Goal: Information Seeking & Learning: Learn about a topic

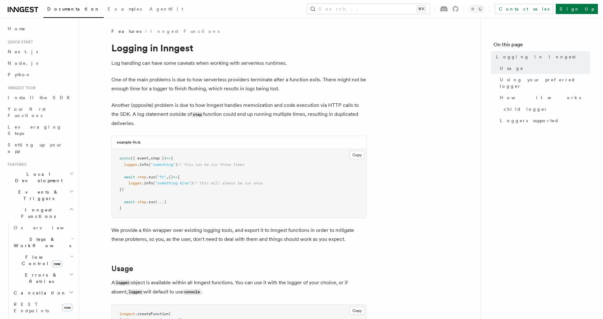
click at [70, 189] on icon "button" at bounding box center [72, 191] width 4 height 5
click at [43, 244] on link "Event payload format" at bounding box center [43, 253] width 64 height 18
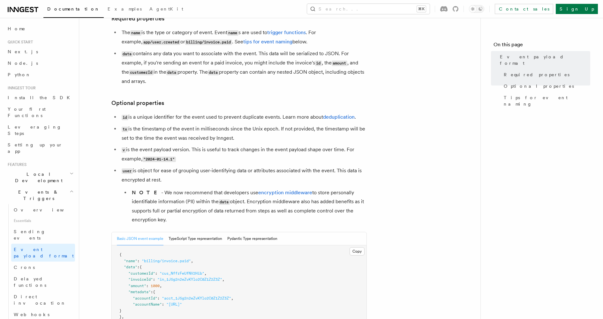
scroll to position [174, 0]
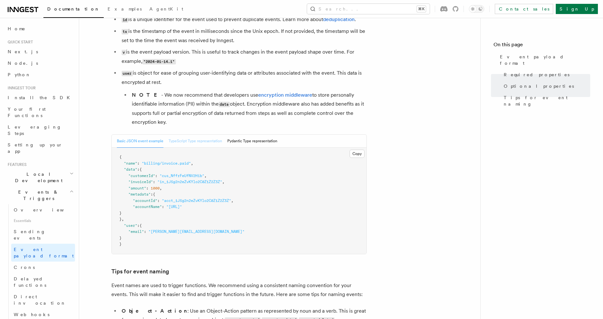
click at [203, 141] on button "TypeScript Type representation" at bounding box center [195, 141] width 54 height 13
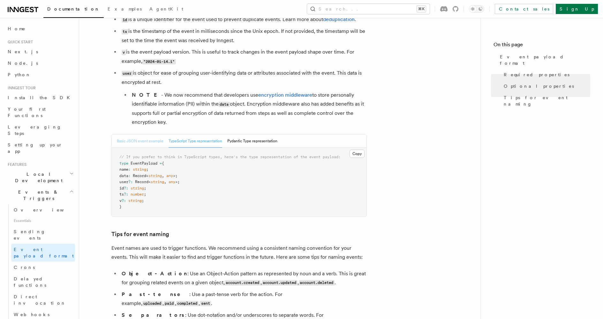
click at [140, 140] on button "Basic JSON event example" at bounding box center [140, 141] width 47 height 13
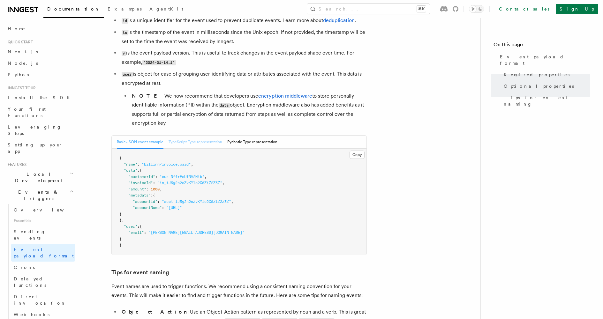
scroll to position [173, 0]
